Goal: Task Accomplishment & Management: Manage account settings

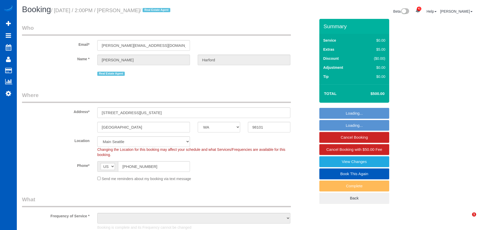
select select "WA"
select select "string:fspay-e0366ecf-f802-4967-a000-1bfca719be9a"
select select "object:2299"
select select "199"
select select "1501"
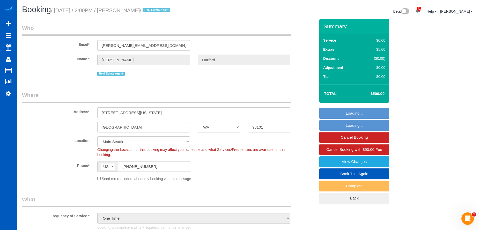
select select "2"
select select "spot1"
select select "object:2621"
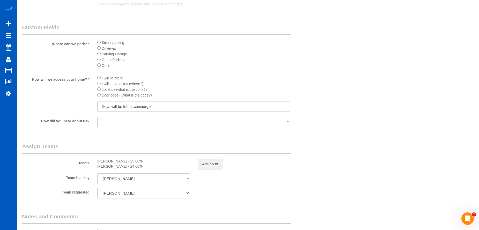
scroll to position [628, 0]
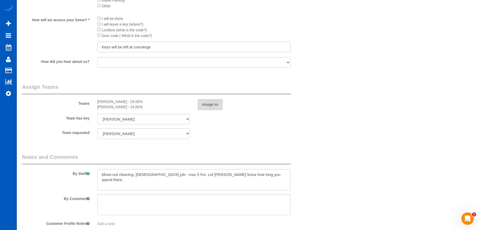
click at [218, 100] on button "Assign to" at bounding box center [210, 104] width 25 height 11
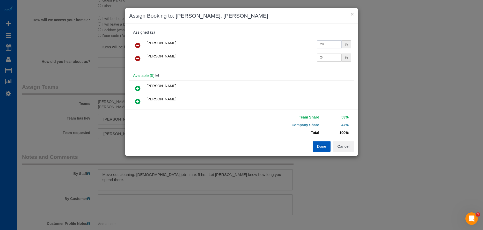
click at [324, 47] on input "29" at bounding box center [329, 44] width 25 height 8
type input "2"
type input "32"
click at [322, 56] on input "24" at bounding box center [329, 58] width 25 height 8
type input "27"
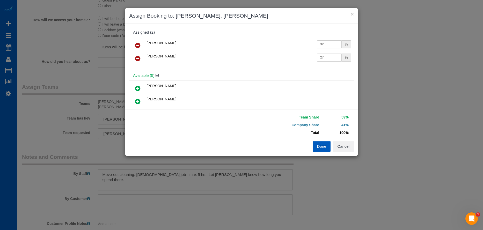
click at [321, 149] on button "Done" at bounding box center [322, 146] width 18 height 11
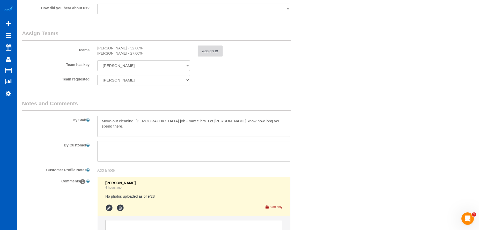
scroll to position [729, 0]
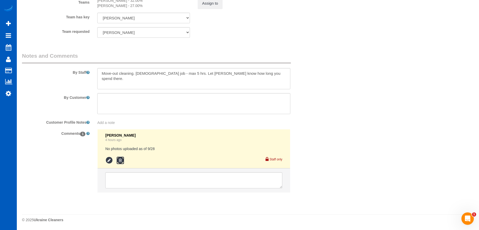
click at [118, 159] on icon at bounding box center [121, 161] width 8 height 8
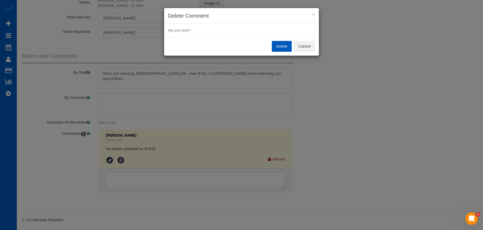
click at [275, 46] on button "Delete" at bounding box center [282, 46] width 20 height 11
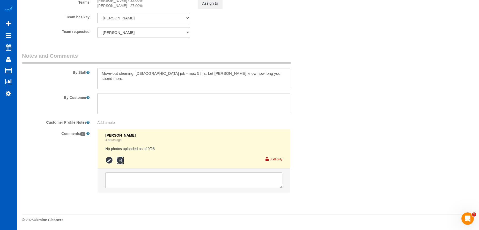
click at [120, 160] on icon at bounding box center [121, 161] width 8 height 8
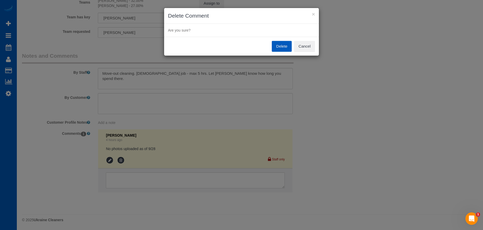
click at [278, 49] on button "Delete" at bounding box center [282, 46] width 20 height 11
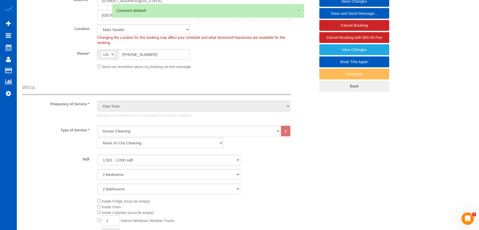
scroll to position [0, 0]
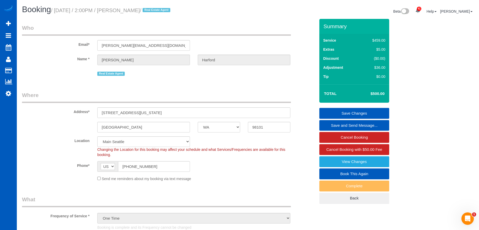
click at [324, 108] on link "Save Changes" at bounding box center [355, 113] width 70 height 11
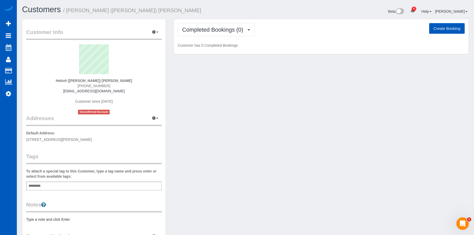
click at [445, 27] on button "Create Booking" at bounding box center [446, 28] width 35 height 11
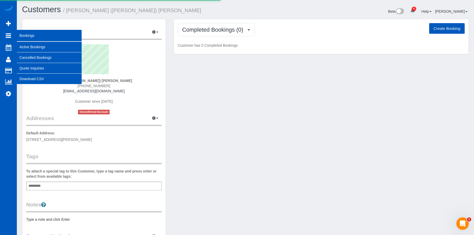
select select "WA"
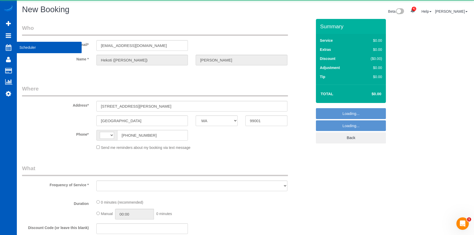
select select "string:[GEOGRAPHIC_DATA]"
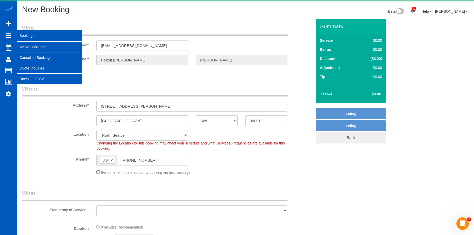
select select "object:2149"
select select "199"
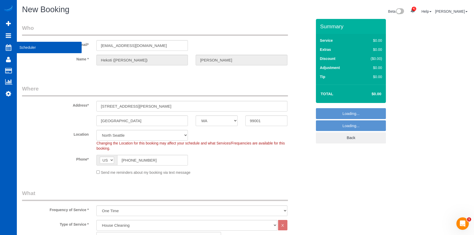
select select "67"
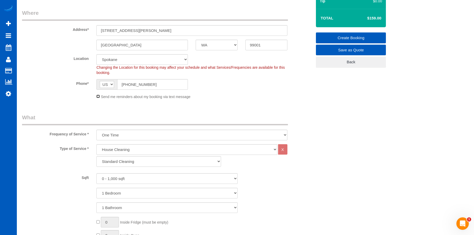
scroll to position [78, 0]
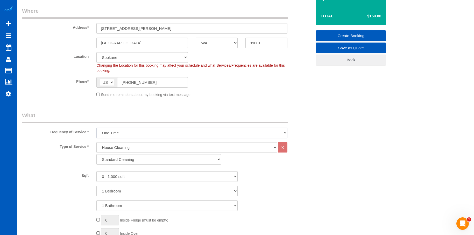
click at [122, 132] on select "One Time Weekly - 15.00% Every 2 Weeks - 10.00% Every 4 Weeks - 5.00% Every 2 M…" at bounding box center [191, 132] width 191 height 11
select select "object:2415"
click at [96, 127] on select "One Time Weekly - 15.00% Every 2 Weeks - 10.00% Every 4 Weeks - 5.00% Every 2 M…" at bounding box center [191, 132] width 191 height 11
click at [141, 178] on select "0 - 1,000 sqft 1,001 - 1,500 sqft 1,501 - 2,000 sqft 2,001 - 2,500 sqft 2,501 -…" at bounding box center [166, 176] width 141 height 11
select select "2501"
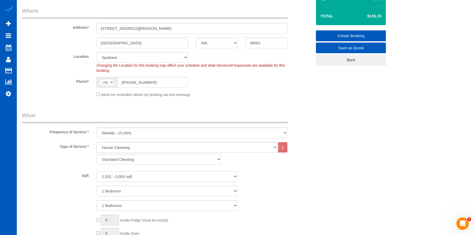
click at [96, 171] on select "0 - 1,000 sqft 1,001 - 1,500 sqft 1,501 - 2,000 sqft 2,001 - 2,500 sqft 2,501 -…" at bounding box center [166, 176] width 141 height 11
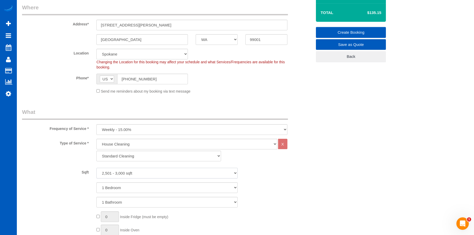
scroll to position [129, 0]
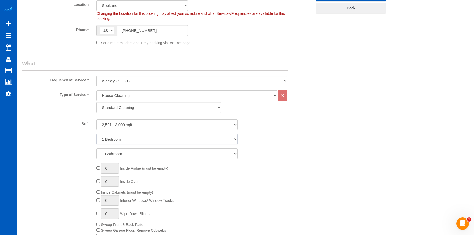
click at [154, 140] on select "1 Bedroom 2 Bedrooms 3 Bedrooms 4 Bedrooms 5 Bedrooms 6 Bedrooms 7 Bedrooms" at bounding box center [166, 139] width 141 height 11
select select "6"
click at [96, 134] on select "1 Bedroom 2 Bedrooms 3 Bedrooms 4 Bedrooms 5 Bedrooms 6 Bedrooms 7 Bedrooms" at bounding box center [166, 139] width 141 height 11
click at [144, 154] on select "1 Bathroom 2 Bathrooms 3 Bathrooms 4 Bathrooms 5 Bathrooms 6 Bathrooms 7 Bathro…" at bounding box center [166, 153] width 141 height 11
select select "3"
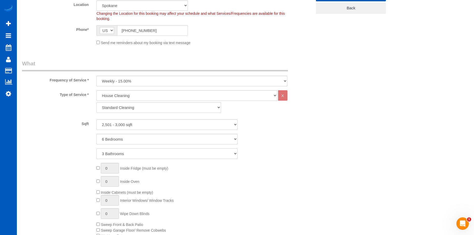
click at [96, 148] on select "1 Bathroom 2 Bathrooms 3 Bathrooms 4 Bathrooms 5 Bathrooms 6 Bathrooms 7 Bathro…" at bounding box center [166, 153] width 141 height 11
type input "1"
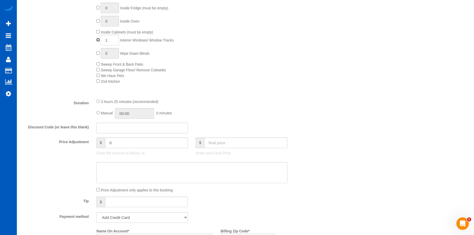
scroll to position [337, 0]
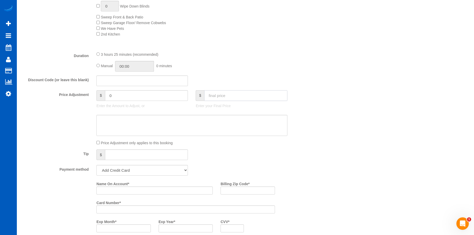
click at [240, 98] on input "text" at bounding box center [245, 95] width 83 height 11
type input "225"
click at [218, 116] on textarea at bounding box center [191, 125] width 191 height 21
type input "-33.4"
click at [152, 169] on select "Add Credit Card Cash Check Paypal" at bounding box center [141, 170] width 91 height 11
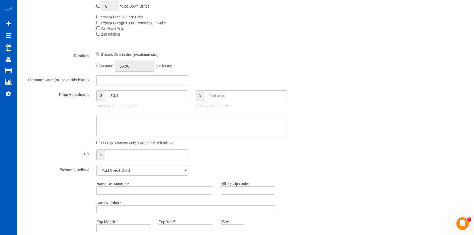
select select "string:cash"
click at [96, 165] on select "Add Credit Card Cash Check Paypal" at bounding box center [141, 170] width 91 height 11
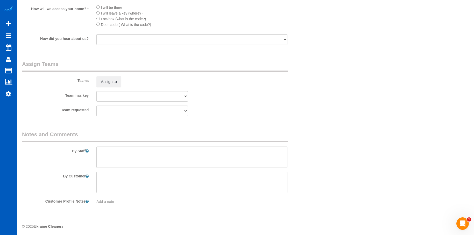
scroll to position [628, 0]
click at [144, 154] on textarea at bounding box center [191, 155] width 191 height 21
type textarea "Booked by Florencia."
click at [134, 175] on textarea at bounding box center [191, 180] width 191 height 21
paste textarea "Commercial client. Floors looking nice, desks wiped down. They have a kitchen (…"
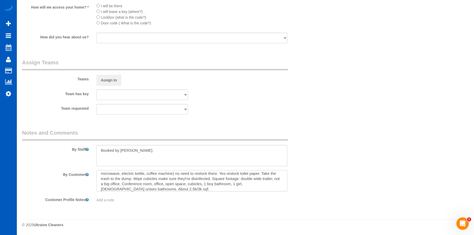
scroll to position [0, 0]
type textarea "Commercial client. Floors looking nice, desks wiped down. They have a kitchen (…"
click at [134, 174] on textarea at bounding box center [191, 180] width 191 height 21
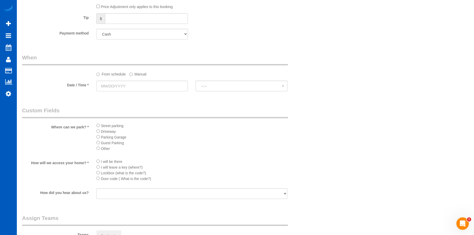
scroll to position [447, 0]
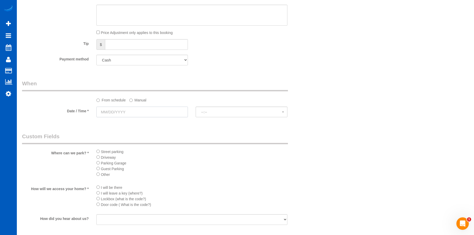
click at [171, 112] on input "text" at bounding box center [141, 111] width 91 height 11
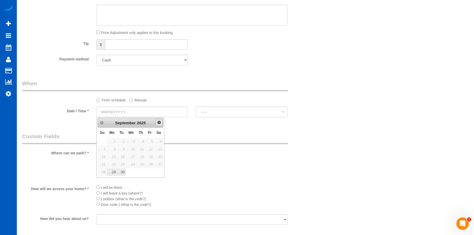
click at [157, 124] on span "Next" at bounding box center [159, 122] width 4 height 4
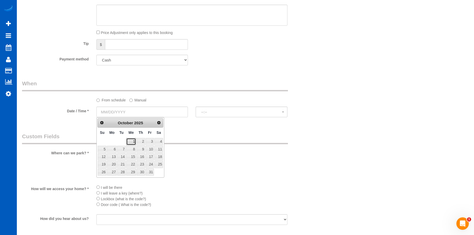
click at [135, 142] on link "1" at bounding box center [131, 141] width 10 height 7
type input "10/01/2025"
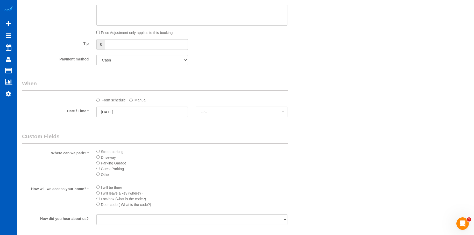
select select "spot1"
click at [209, 113] on span "8:00AM" at bounding box center [241, 112] width 81 height 4
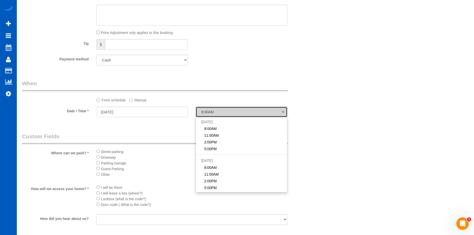
click at [209, 113] on span "8:00AM" at bounding box center [241, 112] width 81 height 4
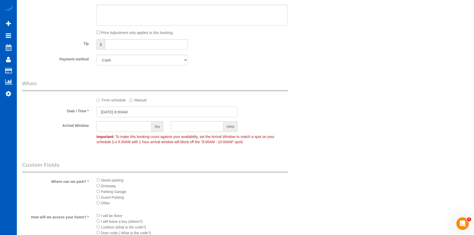
click at [135, 110] on input "10/01/2025 8:00AM" at bounding box center [166, 111] width 141 height 11
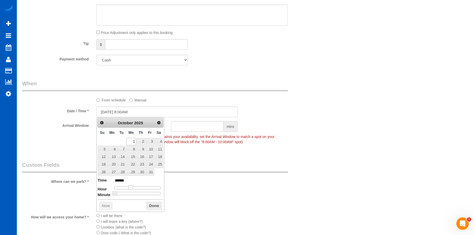
type input "10/01/2025 9:00AM"
type input "******"
type input "10/01/2025 10:00AM"
type input "*******"
type input "10/01/2025 11:00AM"
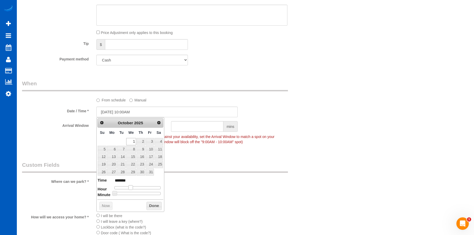
type input "*******"
type input "10/01/2025 12:00PM"
type input "*******"
type input "10/01/2025 1:00PM"
type input "******"
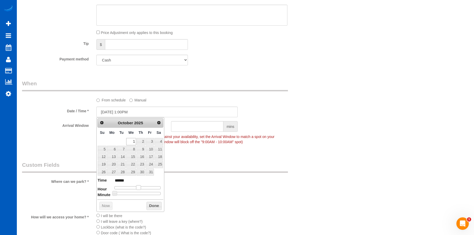
type input "10/01/2025 2:00PM"
type input "******"
type input "10/01/2025 3:00PM"
type input "******"
type input "10/01/2025 4:00PM"
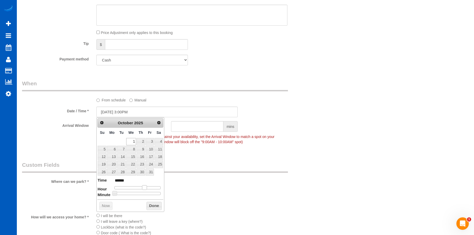
type input "******"
drag, startPoint x: 129, startPoint y: 188, endPoint x: 144, endPoint y: 187, distance: 15.6
click at [144, 187] on span at bounding box center [146, 187] width 5 height 5
type input "10/01/2025 4:05PM"
type input "******"
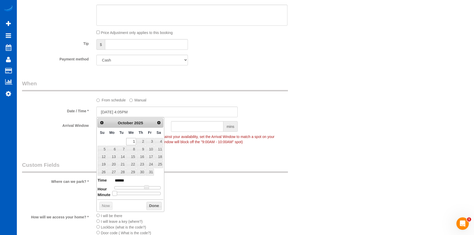
type input "10/01/2025 4:10PM"
type input "******"
type input "10/01/2025 4:15PM"
type input "******"
type input "10/01/2025 4:25PM"
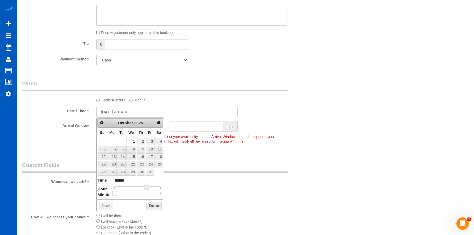
type input "******"
type input "10/01/2025 4:30PM"
type input "******"
drag, startPoint x: 115, startPoint y: 193, endPoint x: 139, endPoint y: 193, distance: 23.8
click at [139, 193] on span at bounding box center [139, 193] width 5 height 5
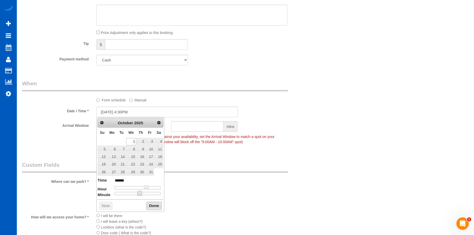
click at [150, 204] on button "Done" at bounding box center [153, 205] width 15 height 8
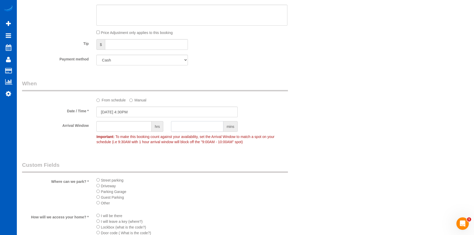
click at [214, 126] on input "text" at bounding box center [197, 126] width 53 height 11
type input "30"
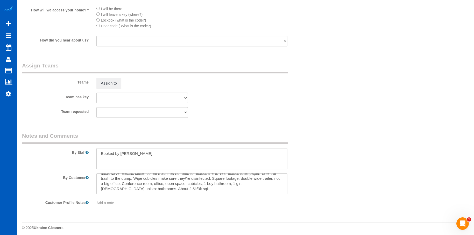
scroll to position [654, 0]
click at [115, 87] on button "Assign to" at bounding box center [108, 82] width 25 height 11
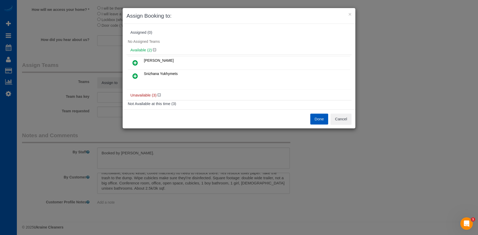
click at [134, 75] on icon at bounding box center [134, 76] width 5 height 6
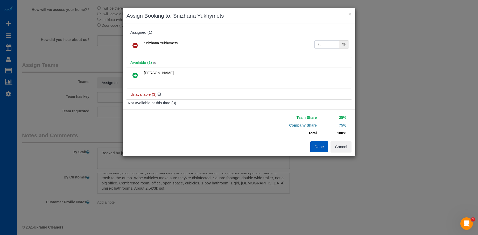
click at [329, 41] on input "25" at bounding box center [326, 44] width 25 height 8
drag, startPoint x: 325, startPoint y: 43, endPoint x: 284, endPoint y: 41, distance: 41.2
click at [284, 41] on tr "Snizhana Yukhymets 25 %" at bounding box center [239, 45] width 222 height 13
type input "56"
click at [315, 146] on button "Done" at bounding box center [319, 146] width 18 height 11
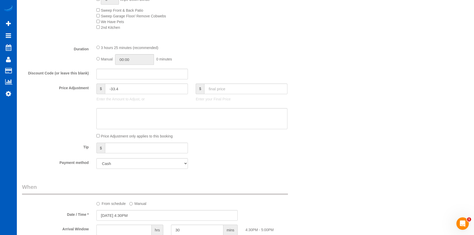
scroll to position [343, 0]
click at [200, 117] on textarea at bounding box center [191, 118] width 191 height 21
type textarea "900 USD per month, commercial cleaning. Once a week. Accepted check as payment …"
click at [363, 128] on div "Who Email* gmyard116@copart.com Name * Hekoti (Cody) Chapman Where Address* 110…" at bounding box center [245, 103] width 446 height 854
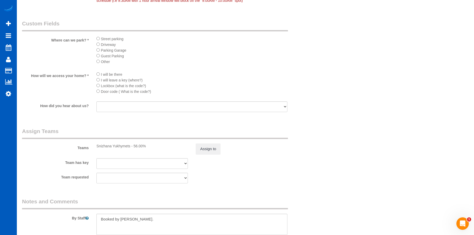
scroll to position [628, 0]
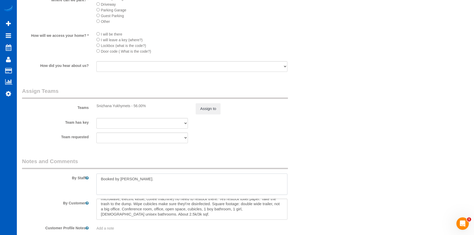
click at [158, 179] on textarea at bounding box center [191, 183] width 191 height 21
paste textarea "900 USD per month, commercial cleaning. Once a week. Accepted check as payment …"
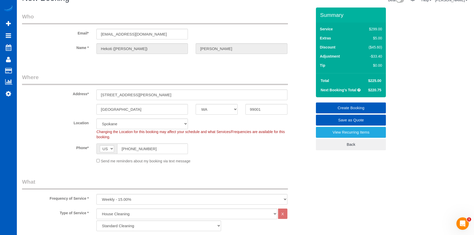
scroll to position [6, 0]
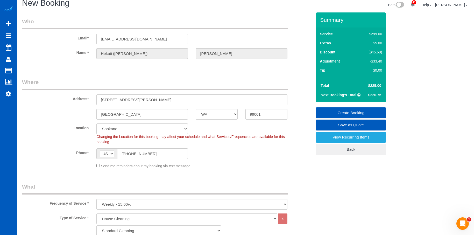
type textarea "Booked by Florencia. 900 USD per month, commercial cleaning. Once a week. Accep…"
click at [335, 110] on link "Create Booking" at bounding box center [351, 112] width 70 height 11
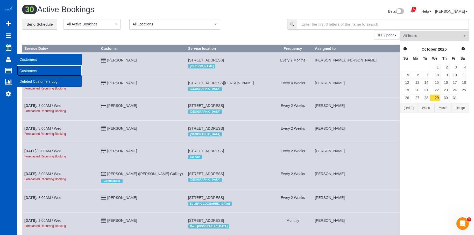
click at [24, 67] on link "Customers" at bounding box center [49, 71] width 65 height 10
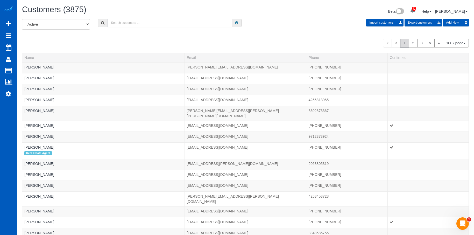
click at [115, 21] on input "text" at bounding box center [169, 23] width 124 height 8
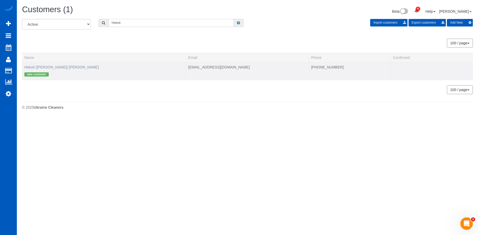
type input "Hekoti"
click at [41, 68] on link "Hekoti (Cody) Chapman" at bounding box center [61, 67] width 74 height 4
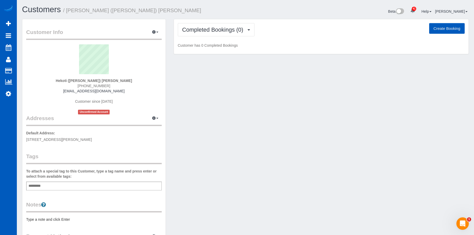
click at [69, 187] on div "Add a tag" at bounding box center [93, 185] width 135 height 9
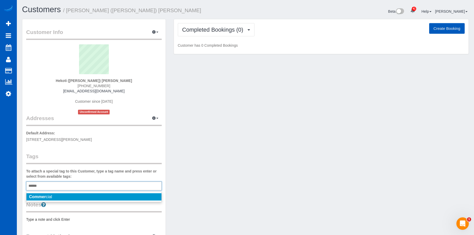
type input "******"
click at [54, 199] on li "Commer cial" at bounding box center [93, 196] width 135 height 7
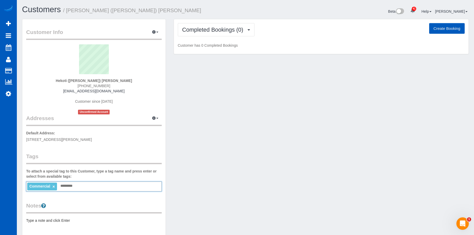
click at [236, 122] on div "Customer Info Edit Contact Info Send Message Email Preferences Special Sales Ta…" at bounding box center [245, 146] width 454 height 255
click at [233, 31] on span "Completed Bookings (0)" at bounding box center [214, 29] width 64 height 6
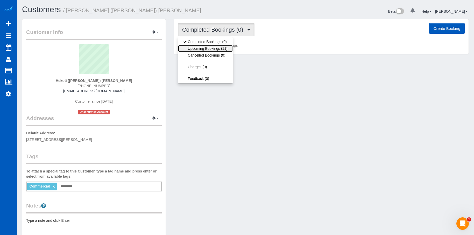
click at [219, 47] on link "Upcoming Bookings (11)" at bounding box center [205, 48] width 55 height 7
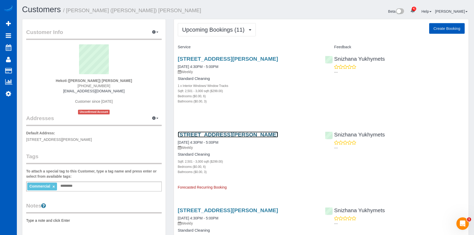
click at [234, 134] on link "11019 W Mcfarlane Rd, Airway Heights, WA 99001" at bounding box center [228, 134] width 100 height 6
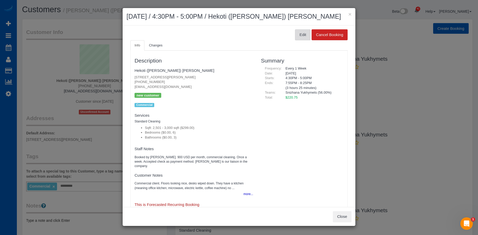
click at [296, 35] on button "Edit" at bounding box center [303, 34] width 16 height 11
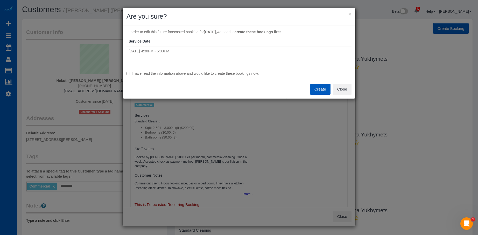
click at [141, 73] on label "I have read the information above and would like to create these bookings now." at bounding box center [238, 73] width 225 height 5
click at [319, 88] on button "Create" at bounding box center [320, 89] width 20 height 11
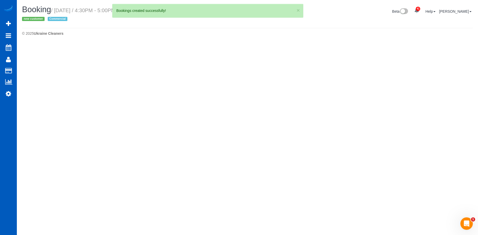
select select "WA"
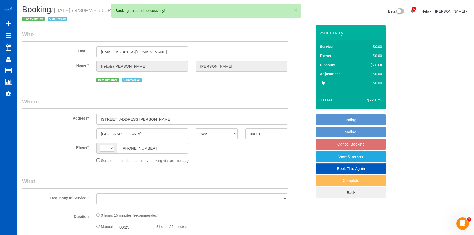
select select "199"
select select "2501"
select select "6"
select select "3"
select select "string:US"
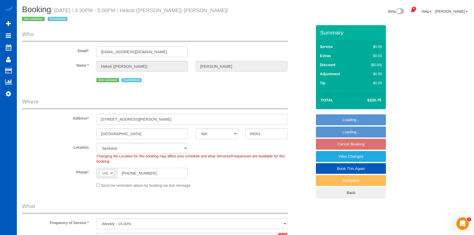
select select "object:1792"
select select "2501"
select select "6"
select select "3"
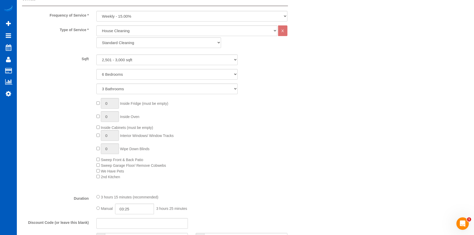
scroll to position [311, 0]
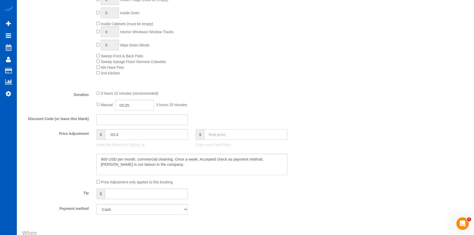
click at [255, 134] on input "text" at bounding box center [245, 134] width 83 height 11
type input "225"
click at [242, 166] on textarea at bounding box center [191, 164] width 191 height 21
type input "-29.15"
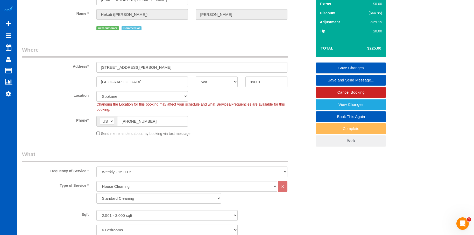
scroll to position [0, 0]
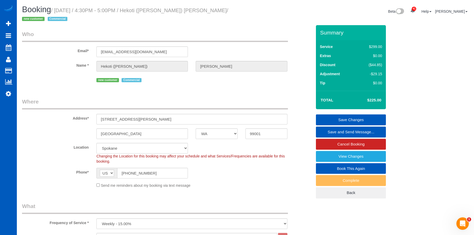
click at [327, 118] on link "Save Changes" at bounding box center [351, 119] width 70 height 11
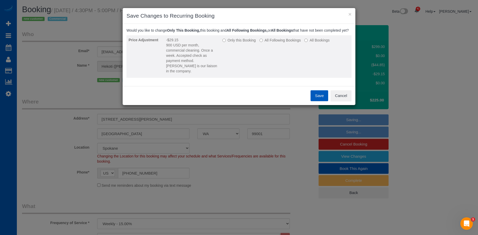
click at [287, 43] on label "All Following Bookings" at bounding box center [279, 40] width 41 height 5
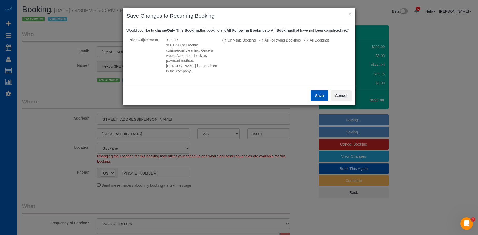
click at [318, 96] on button "Save" at bounding box center [319, 95] width 18 height 11
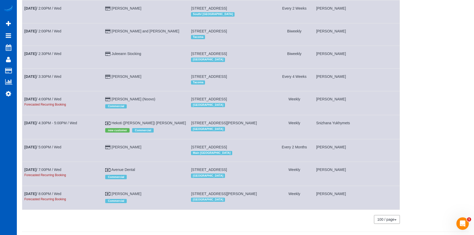
scroll to position [610, 0]
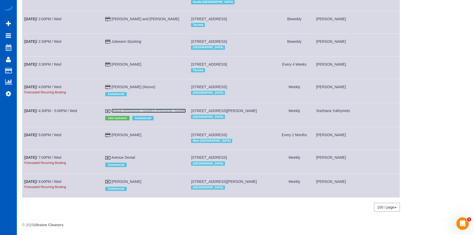
click at [147, 111] on link "Hekoti (Cody) Chapman" at bounding box center [148, 111] width 74 height 4
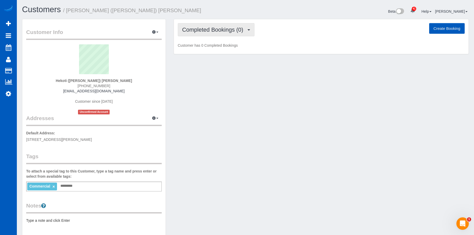
click at [220, 31] on span "Completed Bookings (0)" at bounding box center [214, 29] width 64 height 6
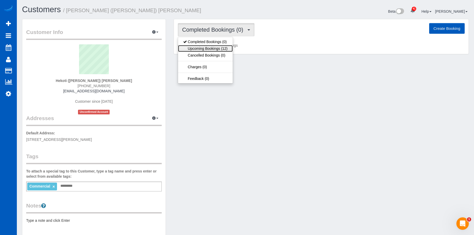
click at [223, 49] on link "Upcoming Bookings (12)" at bounding box center [205, 48] width 55 height 7
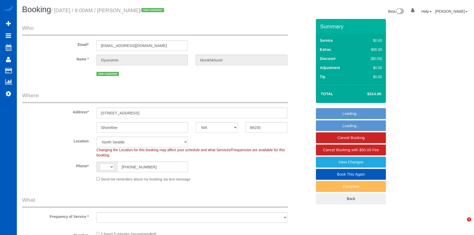
select select "WA"
select select "199"
select select "2"
select select "string:[GEOGRAPHIC_DATA]"
select select "object:1181"
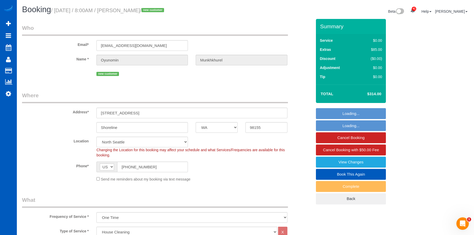
select select "spot1"
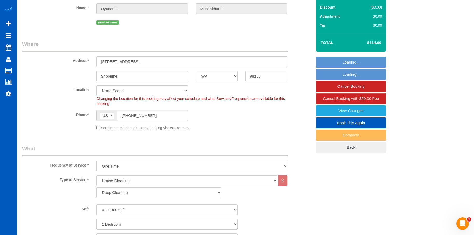
select select "2"
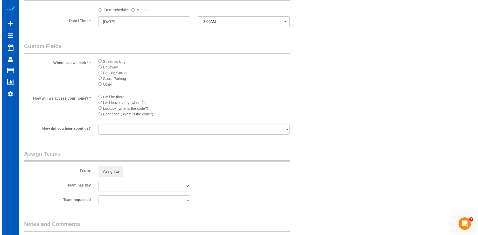
scroll to position [647, 0]
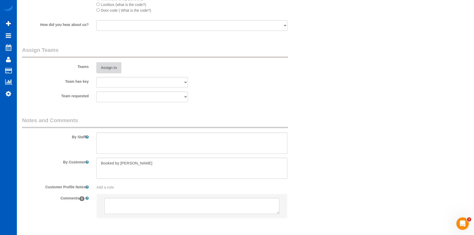
click at [113, 68] on button "Assign to" at bounding box center [108, 67] width 25 height 11
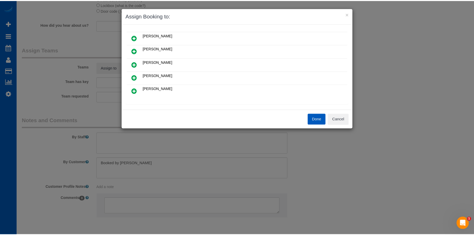
scroll to position [52, 0]
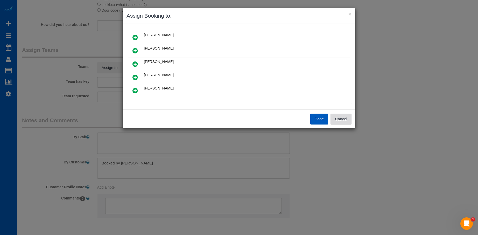
click at [339, 115] on button "Cancel" at bounding box center [340, 118] width 21 height 11
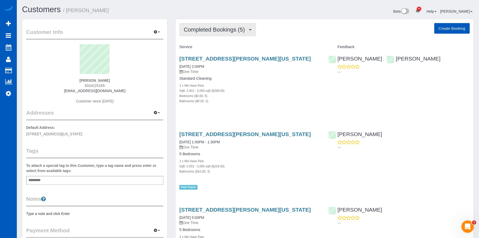
click at [251, 30] on span "button" at bounding box center [250, 29] width 3 height 1
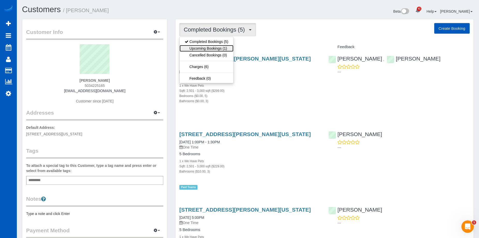
click at [225, 50] on link "Upcoming Bookings (1)" at bounding box center [207, 48] width 54 height 7
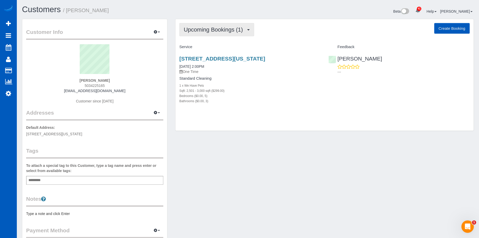
click at [235, 26] on button "Upcoming Bookings (1)" at bounding box center [216, 29] width 75 height 13
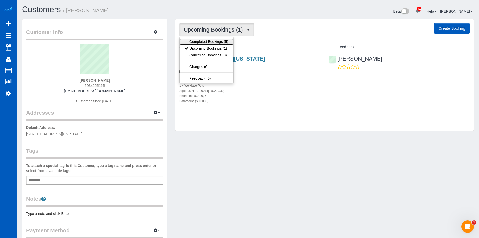
click at [219, 40] on link "Completed Bookings (5)" at bounding box center [207, 41] width 54 height 7
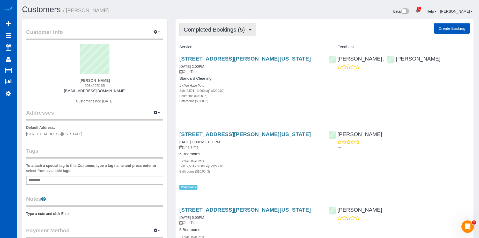
click at [233, 29] on span "Completed Bookings (5)" at bounding box center [216, 29] width 64 height 6
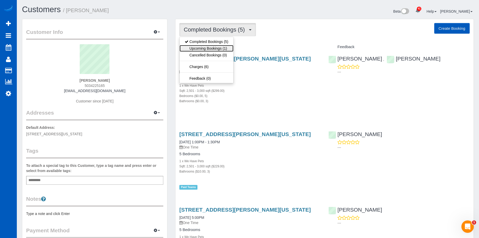
click at [212, 47] on link "Upcoming Bookings (1)" at bounding box center [207, 48] width 54 height 7
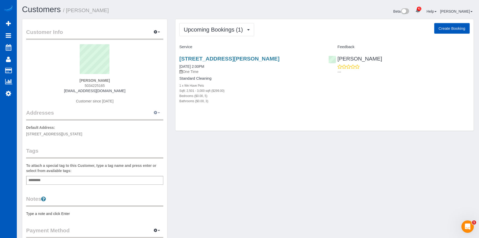
click at [159, 111] on button "button" at bounding box center [156, 113] width 13 height 8
click at [146, 50] on sui-profile-pic at bounding box center [94, 61] width 129 height 34
click at [160, 114] on button "button" at bounding box center [156, 113] width 13 height 8
click at [146, 131] on button "Add New Address" at bounding box center [141, 129] width 40 height 7
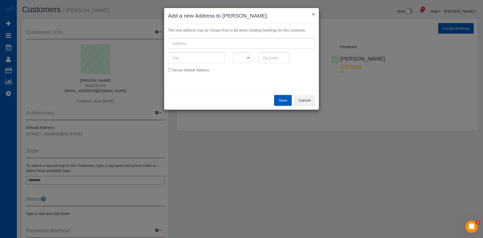
click at [313, 12] on button "×" at bounding box center [313, 13] width 3 height 5
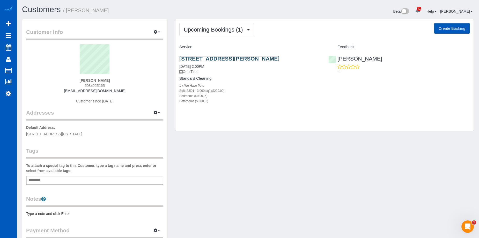
drag, startPoint x: 179, startPoint y: 58, endPoint x: 304, endPoint y: 58, distance: 124.8
copy link "[STREET_ADDRESS][PERSON_NAME]"
click at [160, 112] on button "button" at bounding box center [156, 113] width 13 height 8
click at [141, 129] on button "Add New Address" at bounding box center [141, 129] width 40 height 7
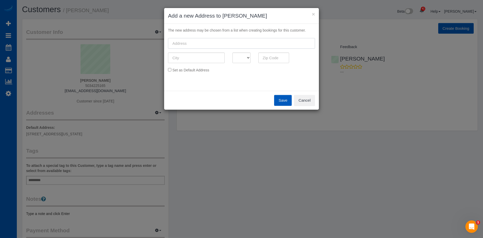
click at [201, 39] on input "text" at bounding box center [241, 43] width 147 height 11
paste input "[STREET_ADDRESS][PERSON_NAME]"
drag, startPoint x: 247, startPoint y: 42, endPoint x: 294, endPoint y: 42, distance: 46.9
click at [294, 42] on input "[STREET_ADDRESS][PERSON_NAME]" at bounding box center [241, 43] width 147 height 11
type input "[STREET_ADDRESS][PERSON_NAME]"
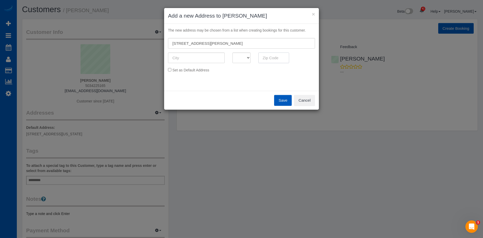
drag, startPoint x: 274, startPoint y: 55, endPoint x: 268, endPoint y: 55, distance: 6.0
click at [273, 55] on input "text" at bounding box center [273, 58] width 31 height 11
paste input "97045"
type input "97045"
click at [241, 58] on select "AK AL AR AZ CA CO CT DC DE FL [GEOGRAPHIC_DATA] HI IA ID IL IN KS [GEOGRAPHIC_D…" at bounding box center [242, 58] width 18 height 11
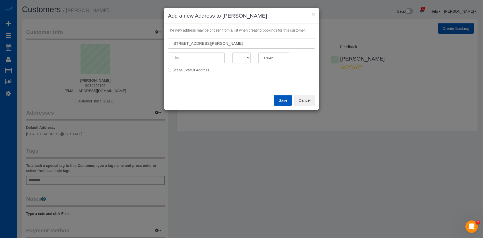
click at [245, 60] on select "AK AL AR AZ CA CO CT DC DE FL [GEOGRAPHIC_DATA] HI IA ID IL IN KS [GEOGRAPHIC_D…" at bounding box center [242, 58] width 18 height 11
select select "OR"
click at [233, 53] on select "AK AL AR AZ CA CO CT DC DE FL [GEOGRAPHIC_DATA] HI IA ID IL IN KS [GEOGRAPHIC_D…" at bounding box center [242, 58] width 18 height 11
drag, startPoint x: 218, startPoint y: 42, endPoint x: 236, endPoint y: 43, distance: 18.7
click at [236, 43] on input "[STREET_ADDRESS][PERSON_NAME]" at bounding box center [241, 43] width 147 height 11
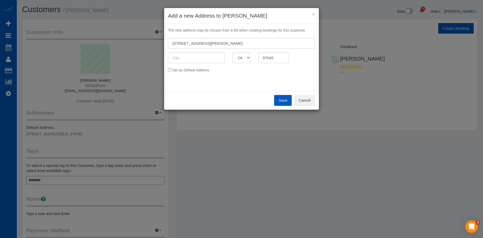
drag, startPoint x: 283, startPoint y: 13, endPoint x: 279, endPoint y: 28, distance: 15.3
click at [279, 28] on sui-modal "× Add a new Address to [PERSON_NAME] The new address may be chosen from a list …" at bounding box center [241, 59] width 155 height 102
click at [220, 42] on input "[STREET_ADDRESS][PERSON_NAME]" at bounding box center [241, 43] width 147 height 11
drag, startPoint x: 218, startPoint y: 43, endPoint x: 226, endPoint y: 39, distance: 8.9
click at [221, 42] on input "[STREET_ADDRESS][PERSON_NAME]" at bounding box center [241, 43] width 147 height 11
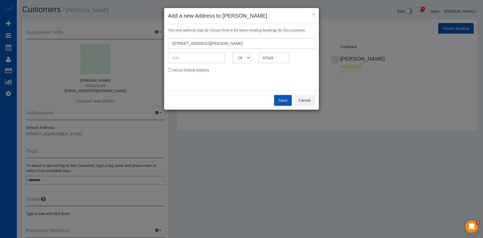
click at [215, 45] on input "[STREET_ADDRESS][PERSON_NAME]" at bounding box center [241, 43] width 147 height 11
drag, startPoint x: 219, startPoint y: 43, endPoint x: 237, endPoint y: 44, distance: 18.9
click at [237, 44] on input "12779 Lindsayanne Lane, Regon City, OR" at bounding box center [241, 43] width 147 height 11
type input "12779 Lindsayanne Lane, , OR"
click at [190, 59] on input "text" at bounding box center [196, 58] width 57 height 11
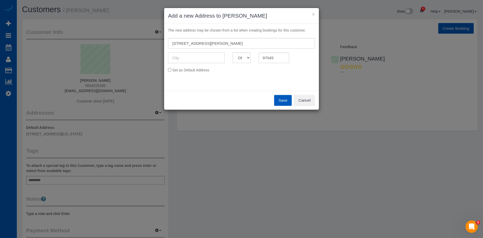
paste input "Regon City"
drag, startPoint x: 172, startPoint y: 58, endPoint x: 179, endPoint y: 52, distance: 9.2
click at [173, 58] on input "Regon City" at bounding box center [196, 58] width 57 height 11
type input "Oregon City"
drag, startPoint x: 216, startPoint y: 43, endPoint x: 244, endPoint y: 42, distance: 27.2
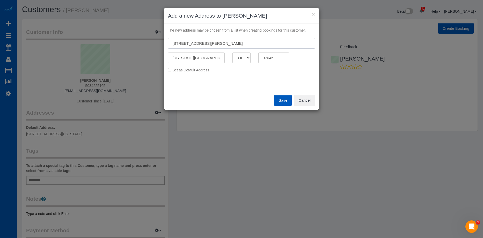
click at [244, 42] on input "12779 Lindsayanne Lane, , OR" at bounding box center [241, 43] width 147 height 11
type input "12779 Lindsayanne Lane"
drag, startPoint x: 284, startPoint y: 102, endPoint x: 280, endPoint y: 104, distance: 4.2
click at [284, 102] on button "Save" at bounding box center [283, 100] width 18 height 11
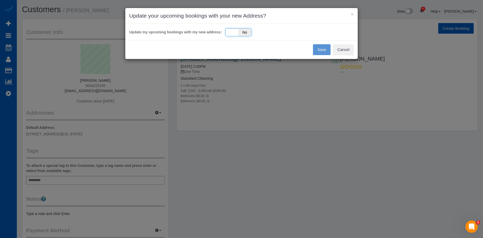
click at [248, 31] on span "No" at bounding box center [244, 32] width 13 height 7
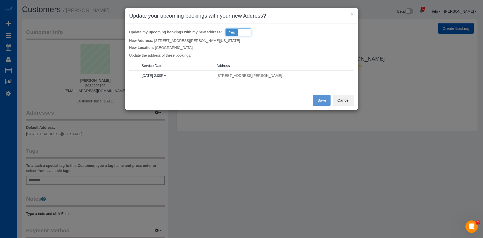
click at [231, 31] on span "Yes" at bounding box center [232, 32] width 13 height 7
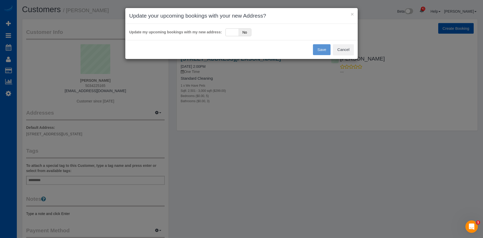
click at [319, 49] on div "Save Cancel" at bounding box center [241, 49] width 233 height 19
click at [349, 53] on button "Cancel" at bounding box center [343, 49] width 21 height 11
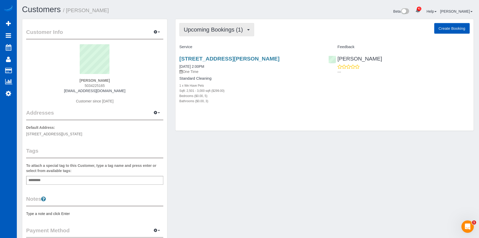
click at [219, 26] on button "Upcoming Bookings (1)" at bounding box center [216, 29] width 75 height 13
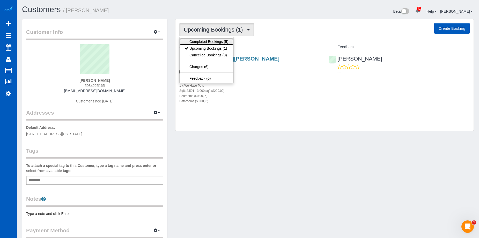
click at [216, 42] on link "Completed Bookings (5)" at bounding box center [207, 41] width 54 height 7
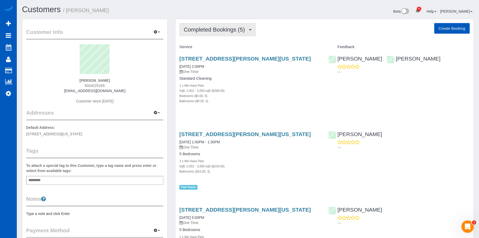
click at [211, 29] on span "Completed Bookings (5)" at bounding box center [216, 29] width 64 height 6
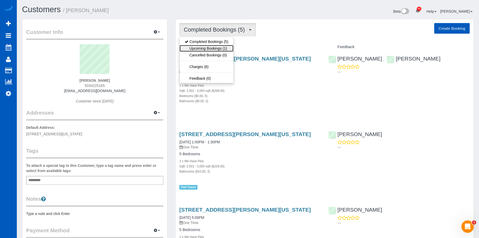
click at [209, 48] on link "Upcoming Bookings (1)" at bounding box center [207, 48] width 54 height 7
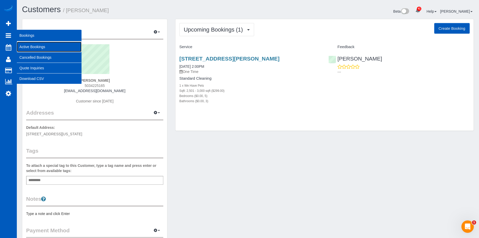
click at [20, 46] on link "Active Bookings" at bounding box center [49, 47] width 65 height 10
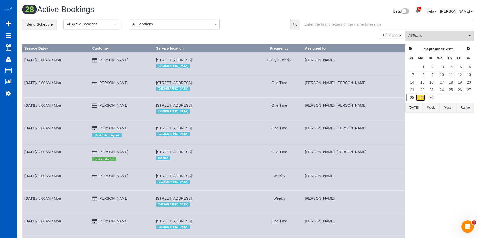
click at [423, 98] on link "29" at bounding box center [421, 97] width 10 height 7
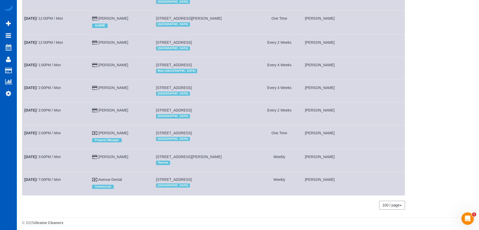
scroll to position [84, 0]
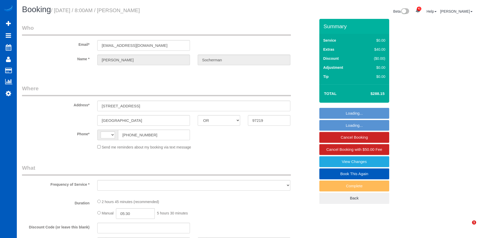
select select "OR"
select select "string:fspay-226f3c41-dcd0-4c48-a7bf-887226e874d0"
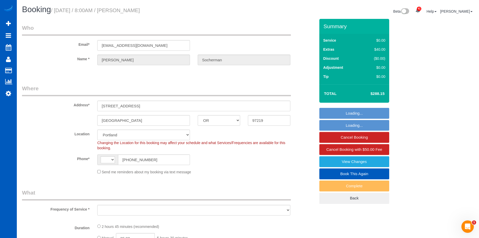
select select "string:US"
select select "object:807"
select select "199"
select select "2501"
select select "2"
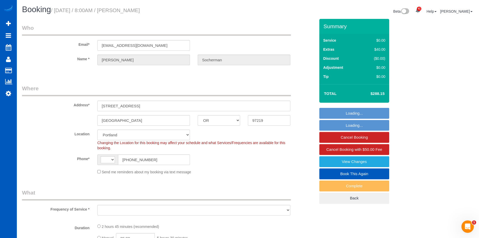
select select "4"
select select "spot1"
select select "number:8"
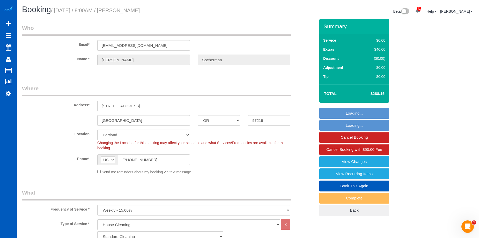
select select "object:1120"
select select "2501"
select select "2"
select select "4"
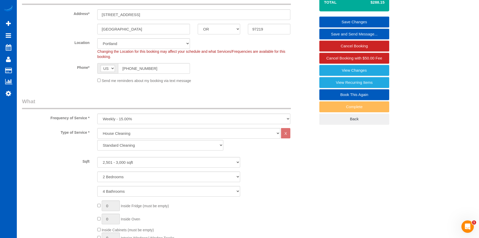
scroll to position [88, 0]
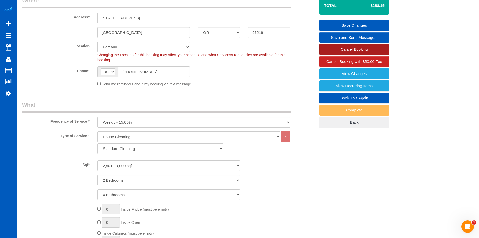
click at [340, 47] on link "Cancel Booking" at bounding box center [355, 49] width 70 height 11
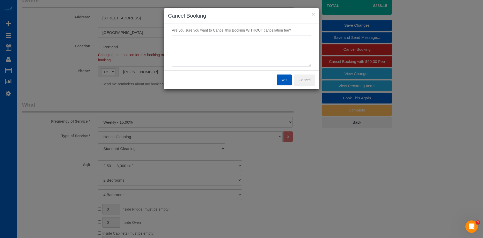
click at [255, 49] on textarea at bounding box center [241, 51] width 139 height 32
type textarea "Skip"
click at [281, 79] on button "Yes" at bounding box center [284, 80] width 15 height 11
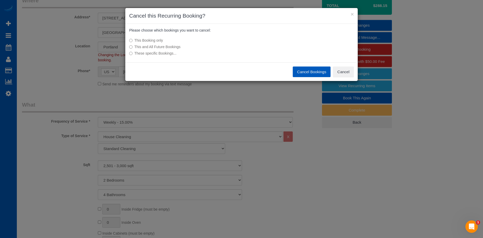
click at [297, 70] on button "Cancel Bookings" at bounding box center [312, 72] width 38 height 11
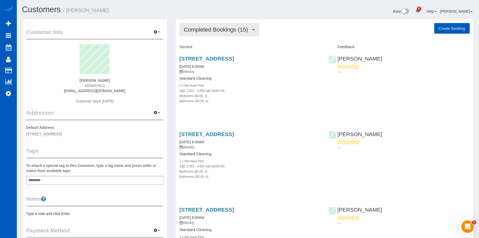
click at [232, 30] on span "Completed Bookings (15)" at bounding box center [217, 29] width 67 height 6
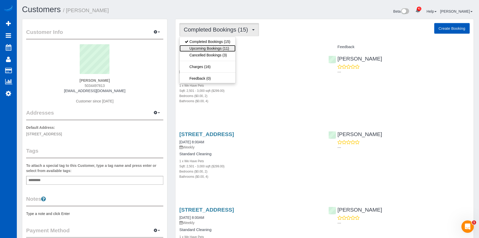
click at [222, 49] on link "Upcoming Bookings (11)" at bounding box center [208, 48] width 56 height 7
